Goal: Information Seeking & Learning: Learn about a topic

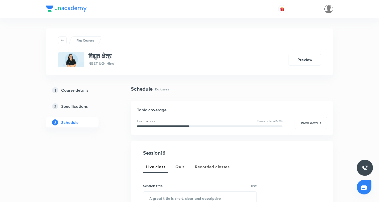
click at [328, 8] on img at bounding box center [328, 9] width 9 height 9
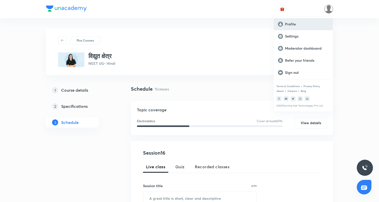
click at [302, 22] on p "Profile" at bounding box center [307, 24] width 44 height 5
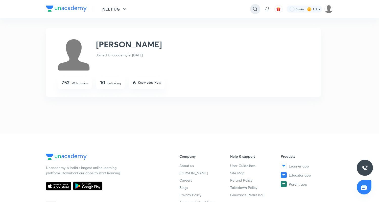
click at [251, 6] on div at bounding box center [255, 9] width 10 height 10
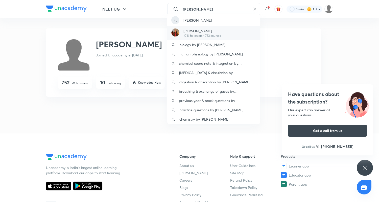
type input "[PERSON_NAME]"
click at [200, 31] on p "[PERSON_NAME]" at bounding box center [201, 30] width 37 height 5
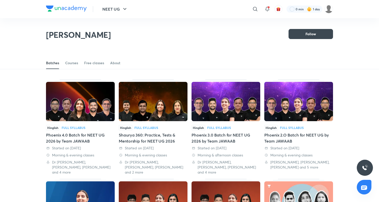
scroll to position [22, 0]
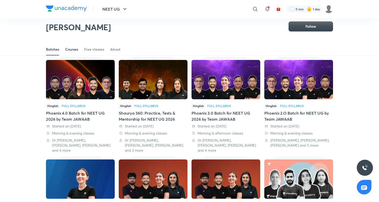
click at [73, 49] on div "Courses" at bounding box center [71, 49] width 13 height 5
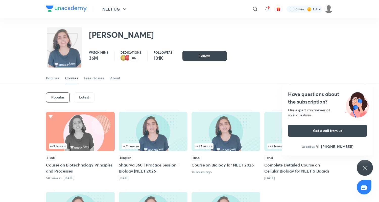
click at [83, 92] on div "Popular Latest" at bounding box center [189, 98] width 287 height 26
click at [81, 97] on p "Latest" at bounding box center [84, 97] width 10 height 4
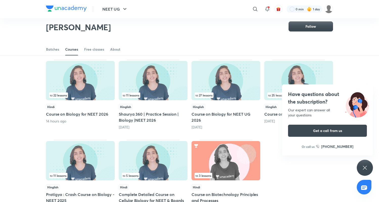
scroll to position [41, 0]
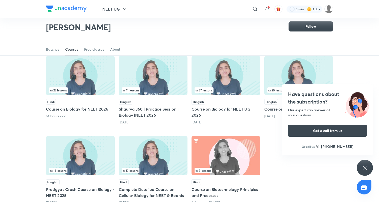
click at [74, 107] on h5 "Course on Biology for NEET 2026" at bounding box center [80, 109] width 69 height 6
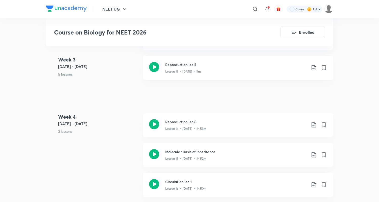
scroll to position [636, 0]
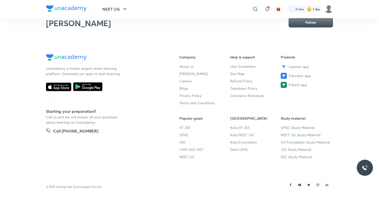
scroll to position [22, 0]
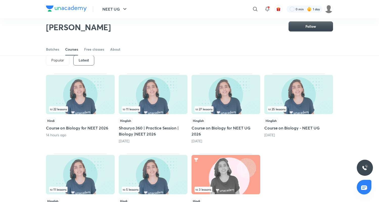
click at [138, 129] on h5 "Shaurya 360 | Practice Session | Biology |NEET 2026" at bounding box center [153, 131] width 69 height 12
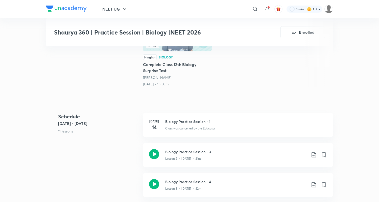
scroll to position [40, 0]
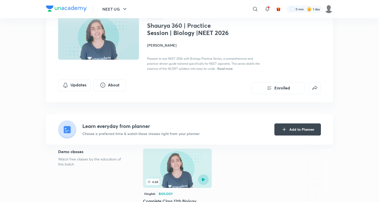
scroll to position [22, 0]
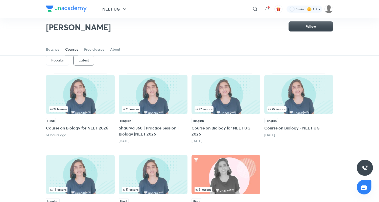
click at [210, 127] on h5 "Course on Biology for NEET UG 2026" at bounding box center [225, 131] width 69 height 12
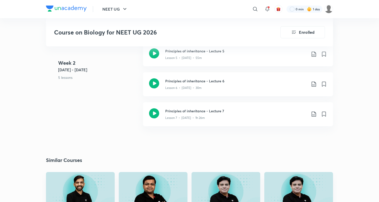
scroll to position [1086, 0]
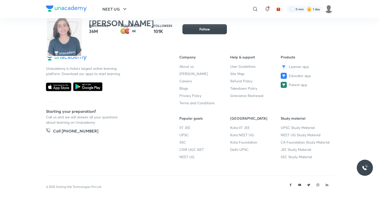
scroll to position [22, 0]
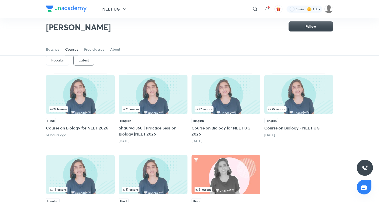
click at [77, 100] on img at bounding box center [80, 94] width 69 height 39
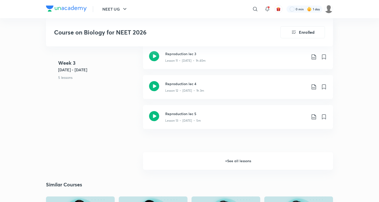
scroll to position [601, 0]
click at [257, 164] on h6 "+ See all lessons" at bounding box center [238, 161] width 190 height 18
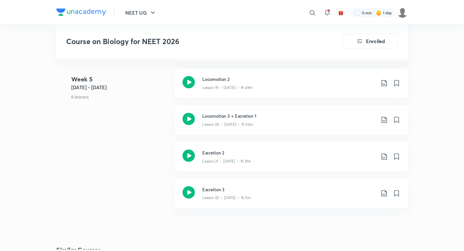
scroll to position [886, 0]
